Goal: Check status: Check status

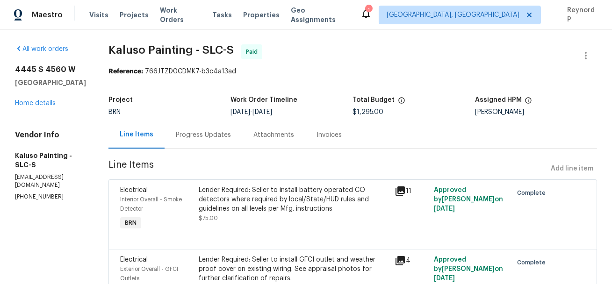
click at [201, 135] on div "Progress Updates" at bounding box center [203, 134] width 55 height 9
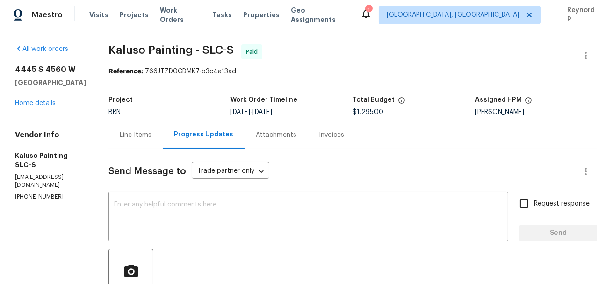
click at [135, 132] on div "Line Items" at bounding box center [136, 134] width 32 height 9
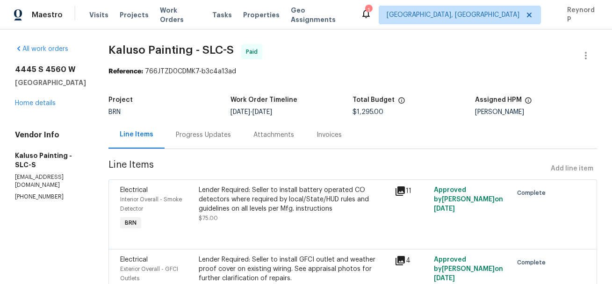
click at [209, 136] on div "Progress Updates" at bounding box center [203, 134] width 55 height 9
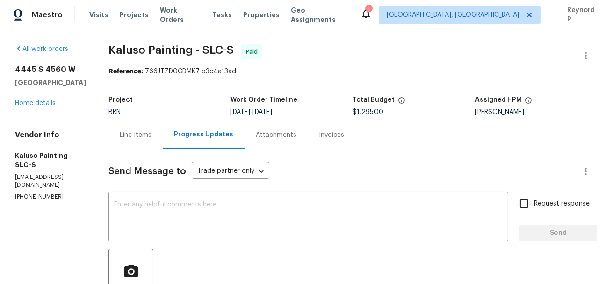
click at [142, 141] on div "Line Items" at bounding box center [135, 135] width 54 height 28
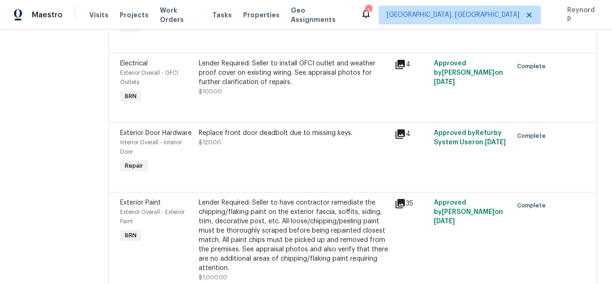
scroll to position [186, 0]
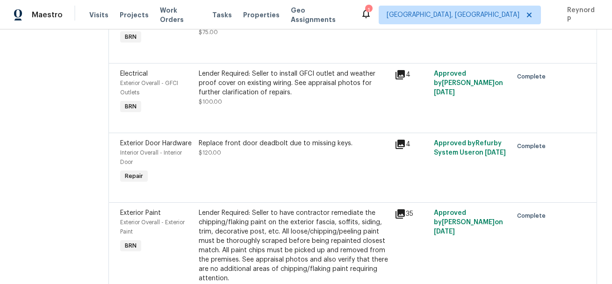
click at [79, 154] on section "All work orders 4445 S 4560 W West Valley City, UT 84120 Home details Vendor In…" at bounding box center [50, 89] width 71 height 463
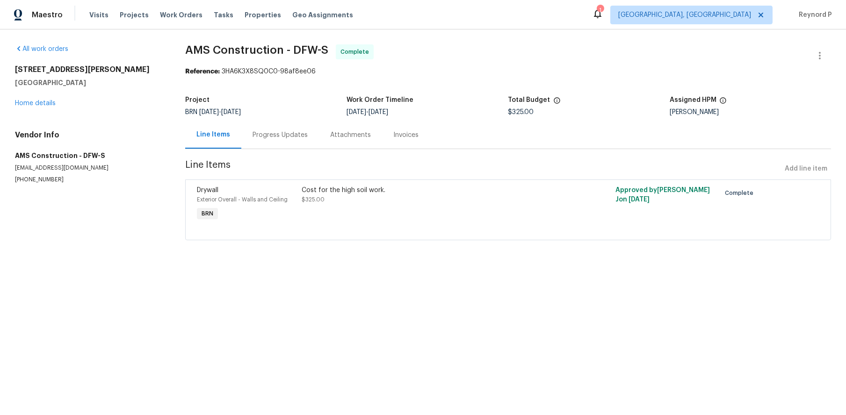
click at [453, 74] on div "Reference: 3HA6K3X8SQ0C0-98af8ee06" at bounding box center [508, 71] width 646 height 9
click at [273, 137] on div "Progress Updates" at bounding box center [279, 134] width 55 height 9
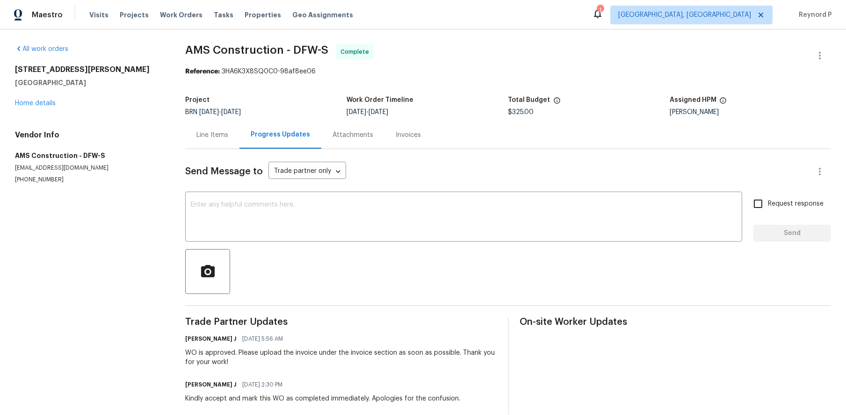
scroll to position [14, 0]
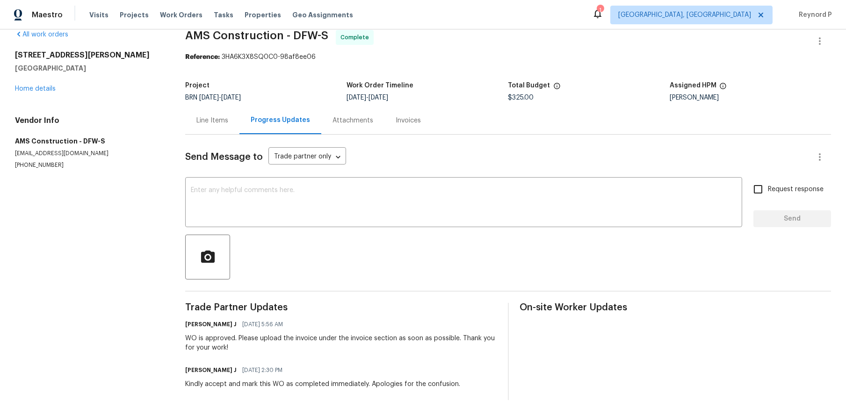
click at [209, 112] on div "Line Items" at bounding box center [212, 121] width 54 height 28
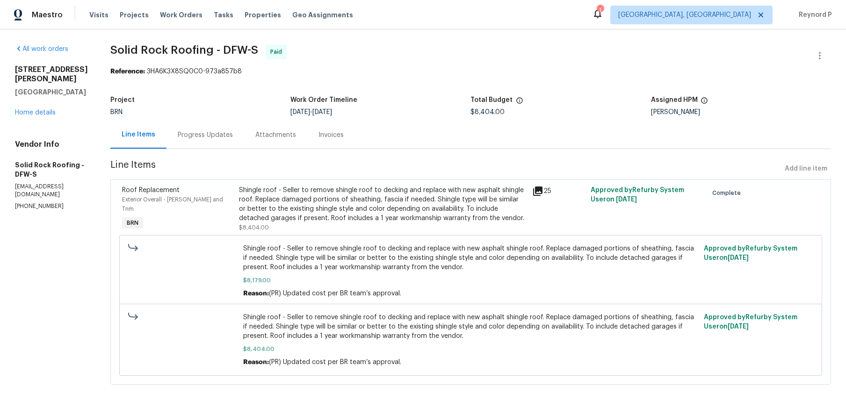
click at [207, 134] on div "Progress Updates" at bounding box center [205, 134] width 55 height 9
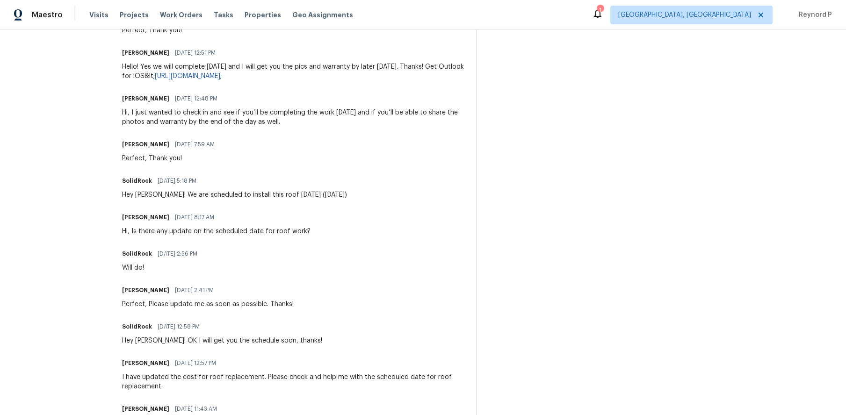
scroll to position [526, 0]
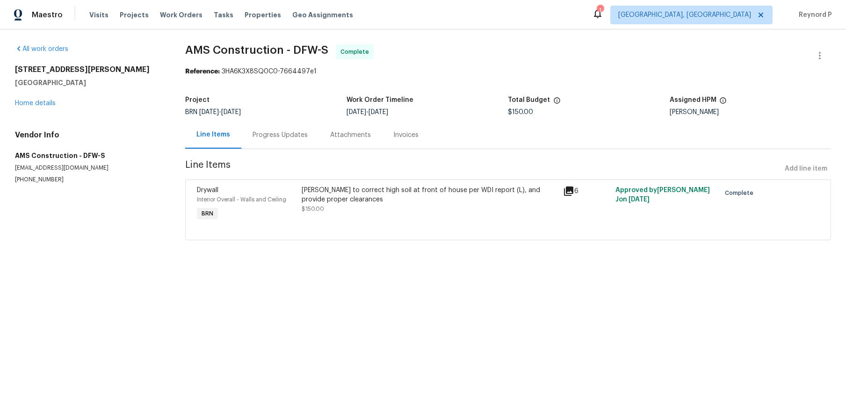
click at [358, 187] on div "[PERSON_NAME] to correct high soil at front of house per WDI report (L), and pr…" at bounding box center [430, 195] width 256 height 19
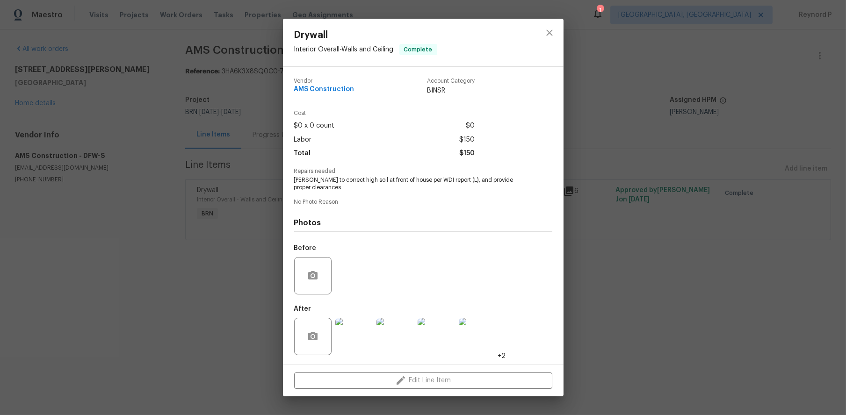
click at [354, 338] on img at bounding box center [353, 336] width 37 height 37
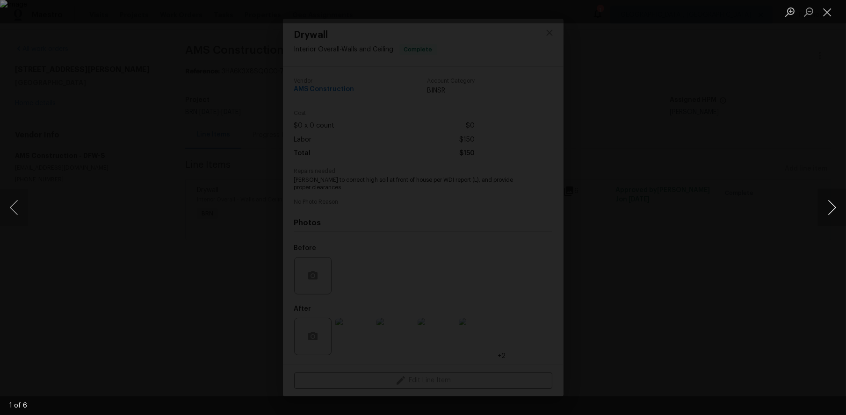
click at [825, 207] on button "Next image" at bounding box center [832, 207] width 28 height 37
click at [734, 189] on div "Lightbox" at bounding box center [423, 207] width 846 height 415
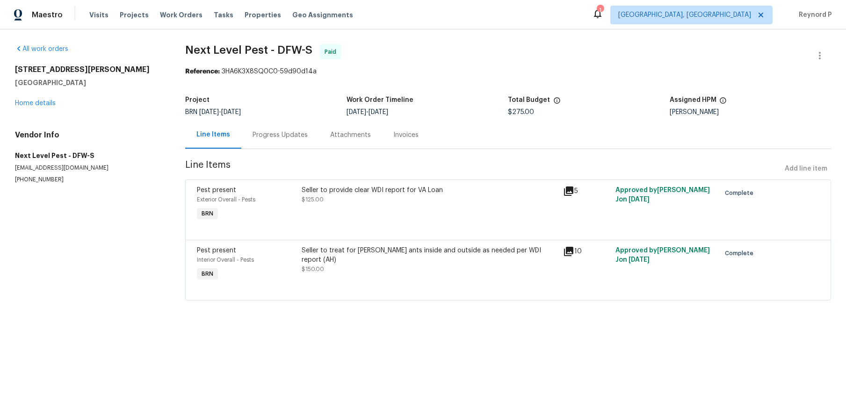
click at [292, 136] on div "Progress Updates" at bounding box center [279, 134] width 55 height 9
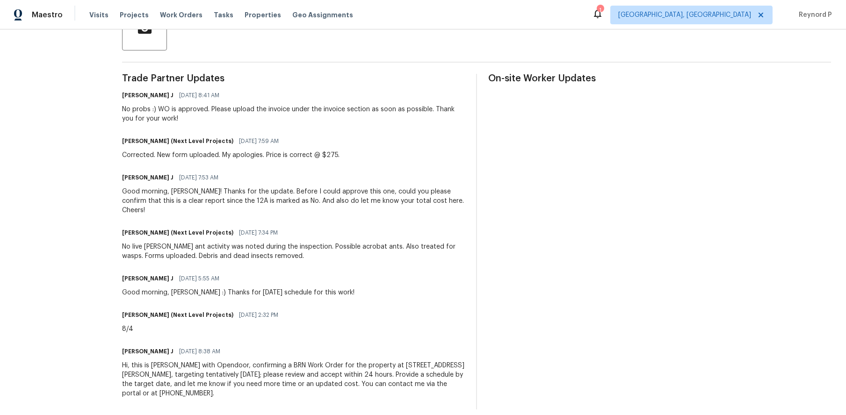
scroll to position [115, 0]
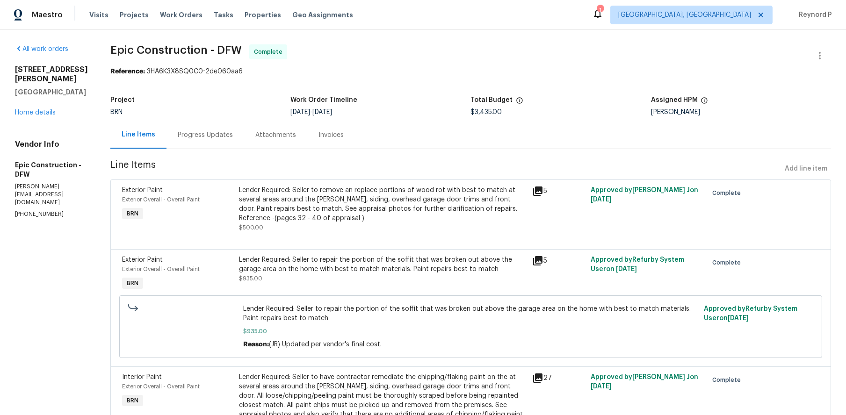
click at [189, 131] on div "Progress Updates" at bounding box center [205, 134] width 55 height 9
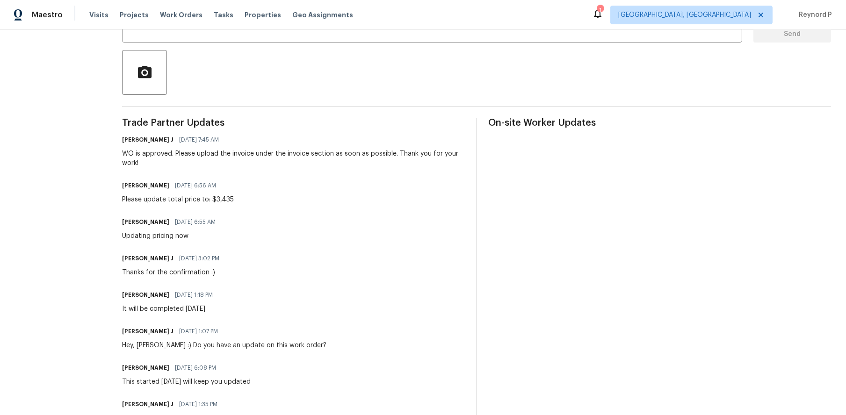
scroll to position [198, 0]
